Goal: Task Accomplishment & Management: Use online tool/utility

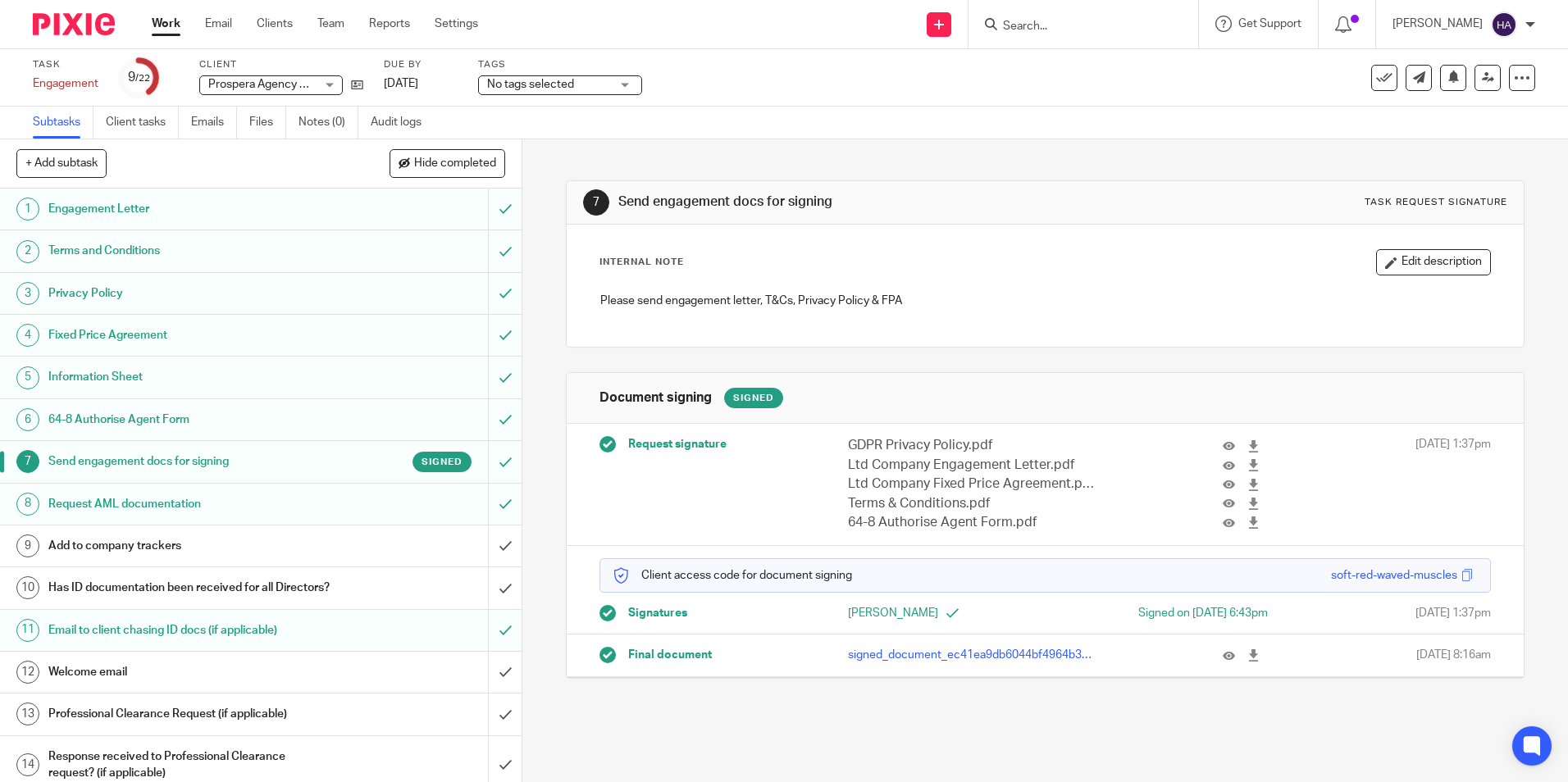
click at [879, 654] on p "signed_document_ec41ea9db6044bf4964b393dd3535ac5.pdf" at bounding box center [971, 655] width 247 height 17
click at [1247, 652] on icon at bounding box center [1253, 655] width 12 height 12
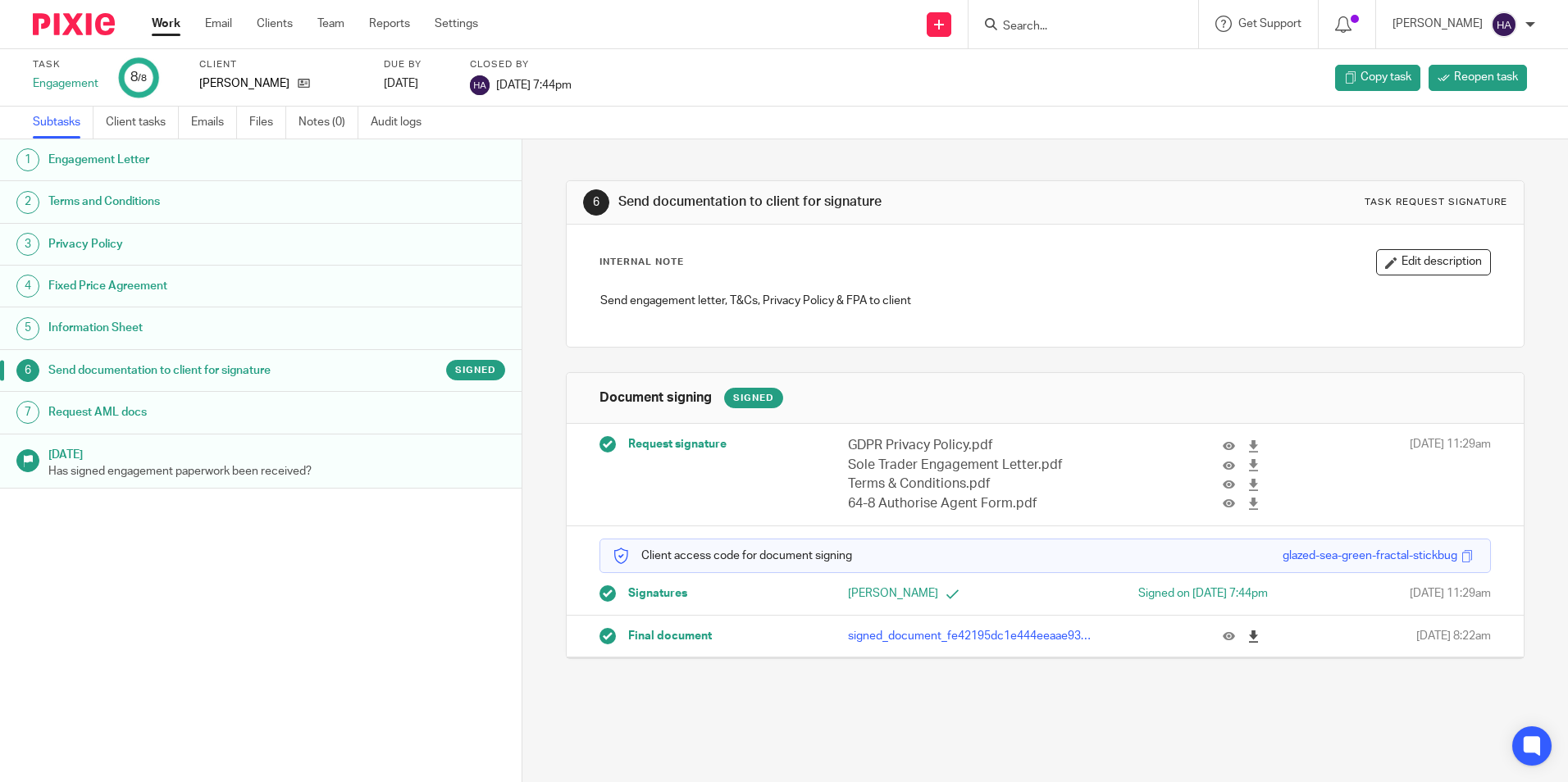
click at [1247, 635] on icon at bounding box center [1253, 637] width 12 height 12
